Goal: Information Seeking & Learning: Learn about a topic

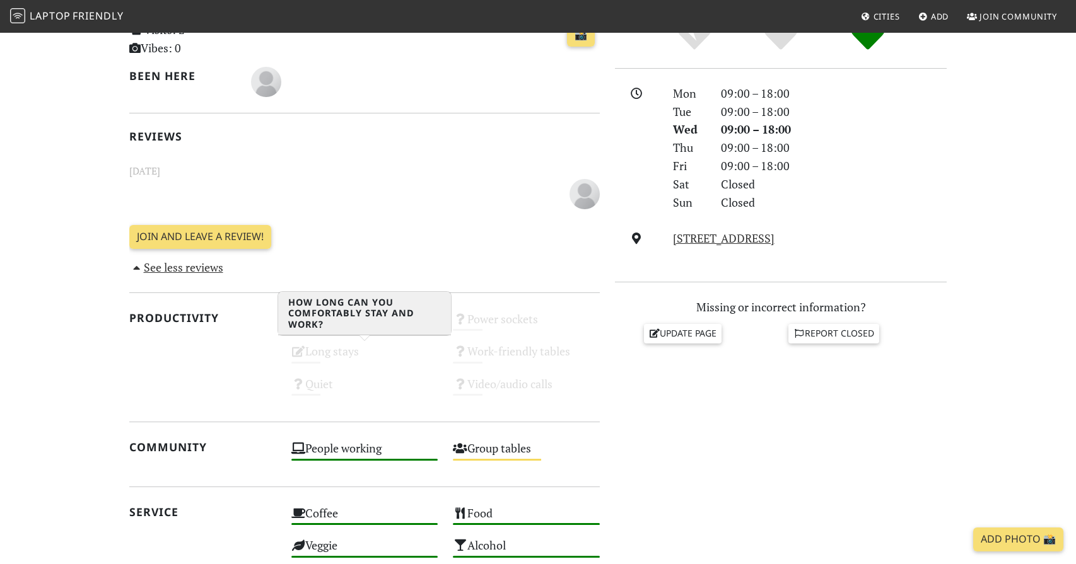
scroll to position [410, 0]
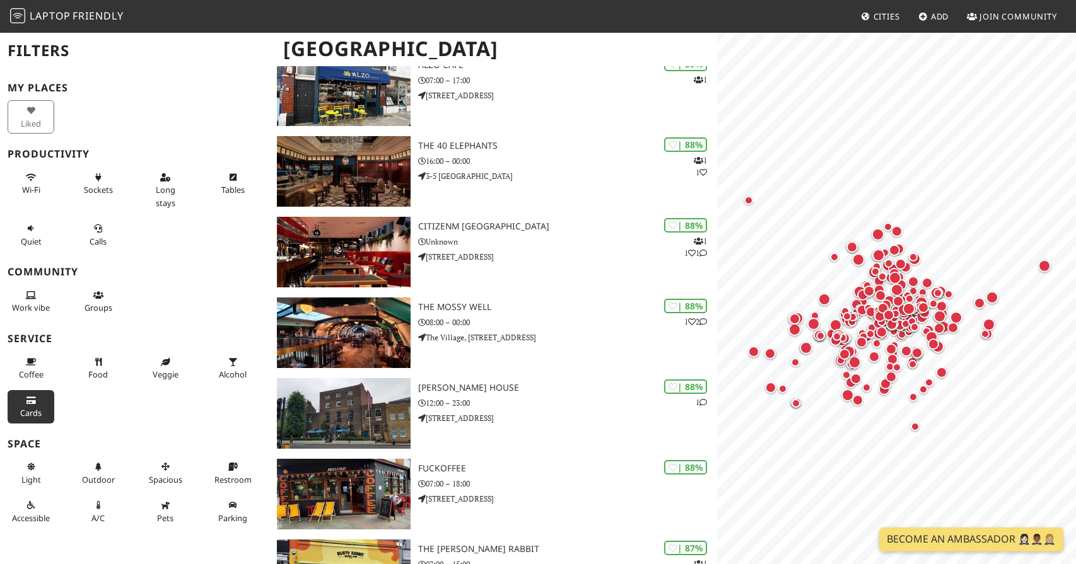
scroll to position [1164, 0]
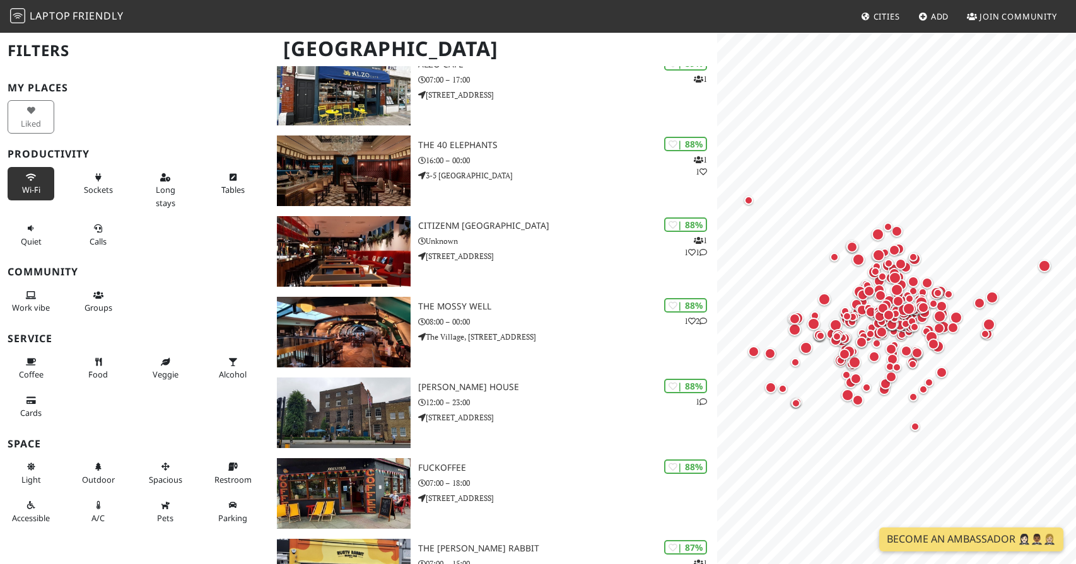
click at [20, 173] on button "Wi-Fi" at bounding box center [31, 183] width 47 height 33
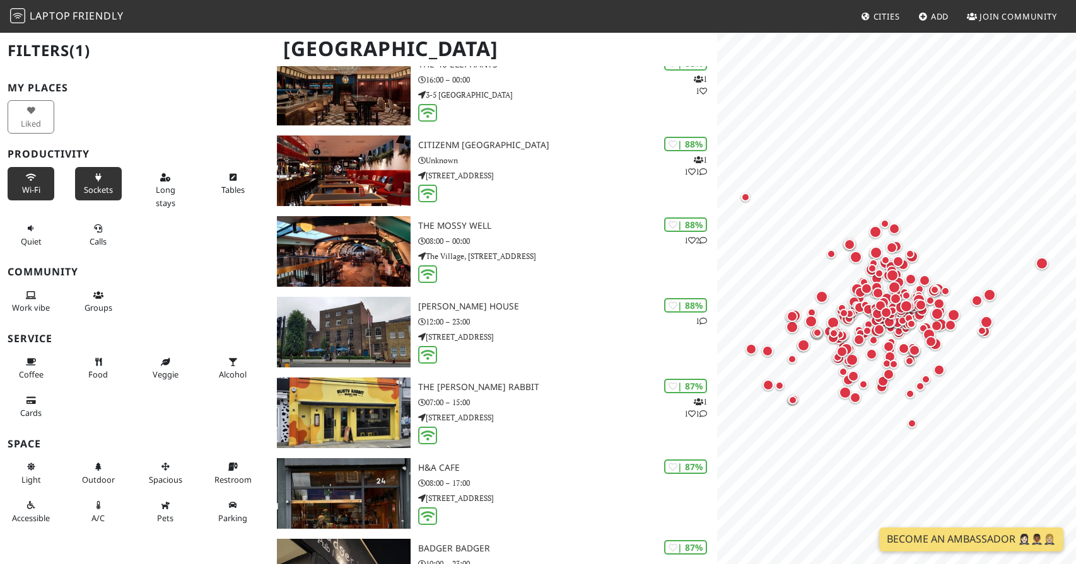
click at [84, 172] on button "Sockets" at bounding box center [98, 183] width 47 height 33
click at [47, 224] on button "Quiet" at bounding box center [31, 234] width 47 height 33
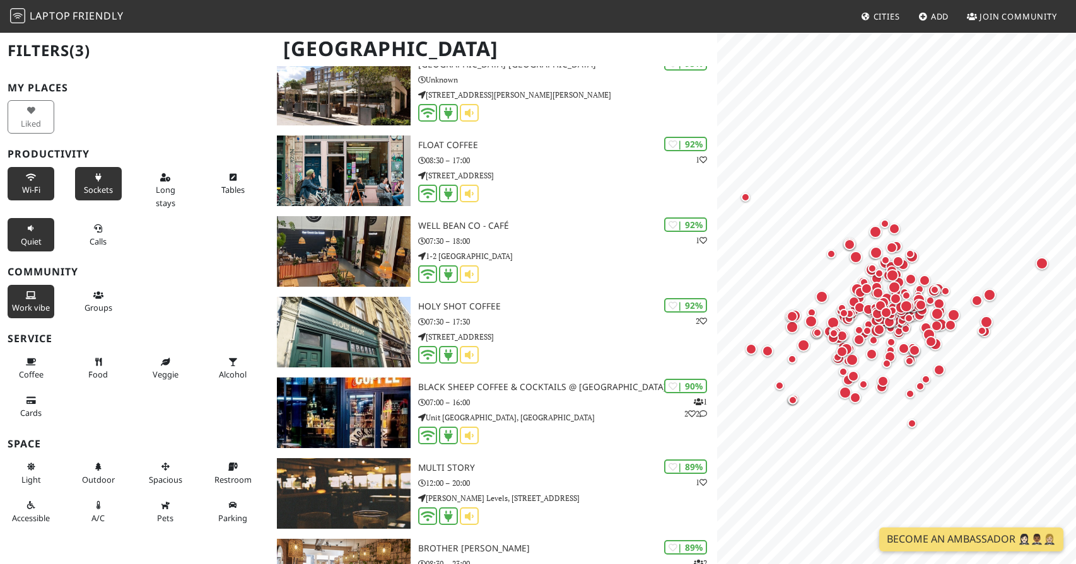
click at [40, 300] on button "Work vibe" at bounding box center [31, 301] width 47 height 33
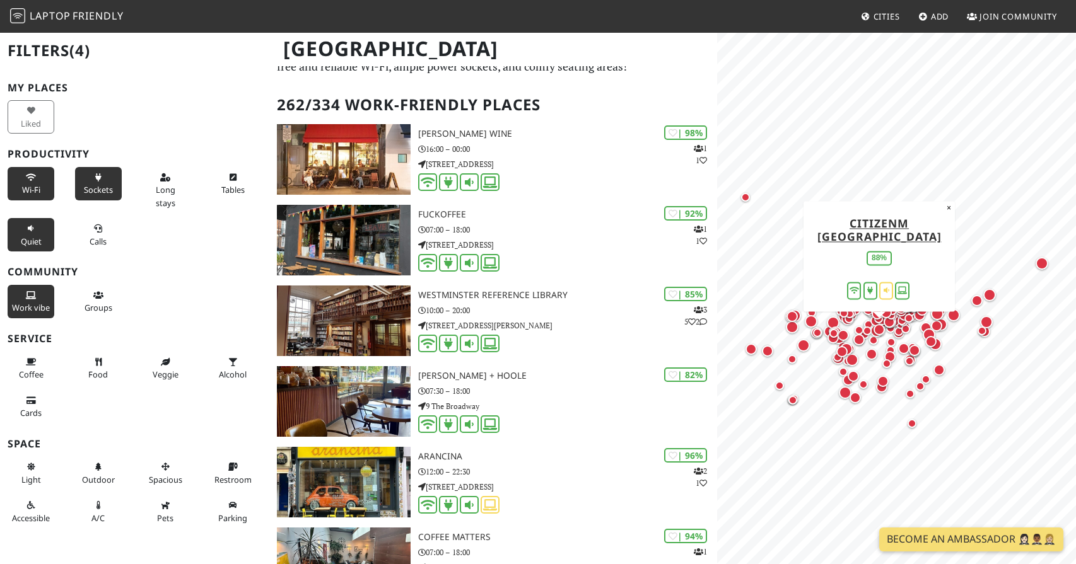
scroll to position [0, 0]
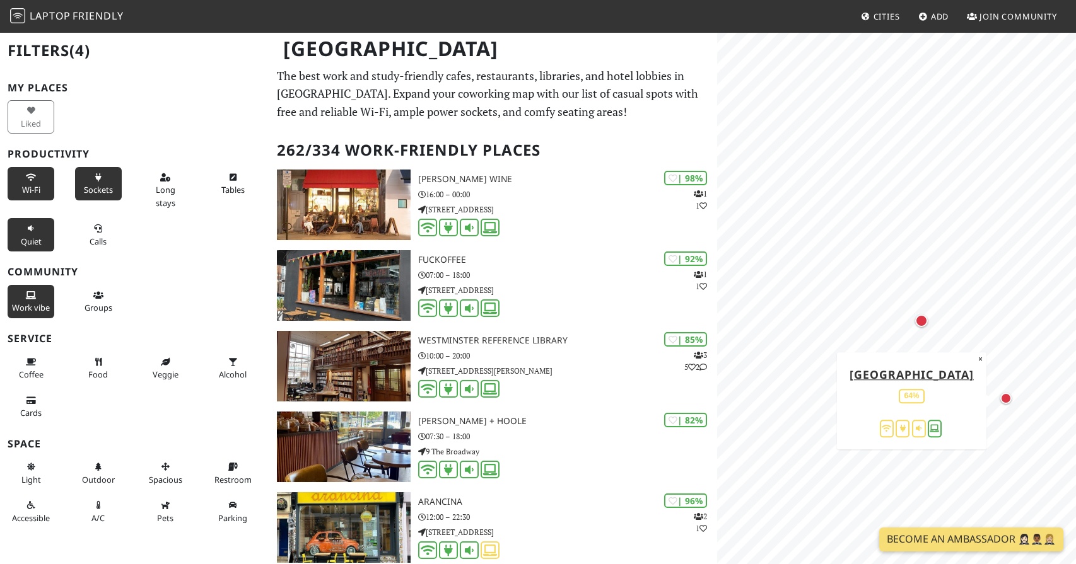
click at [1006, 400] on div "Map marker" at bounding box center [1005, 398] width 11 height 11
